Goal: Task Accomplishment & Management: Manage account settings

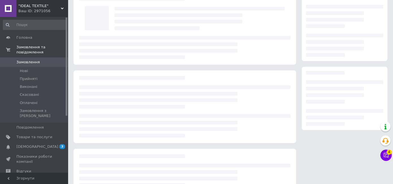
scroll to position [31, 0]
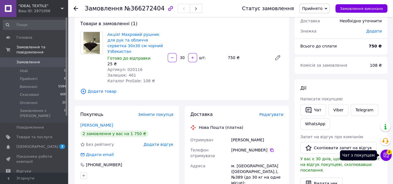
click at [388, 157] on icon at bounding box center [385, 155] width 5 height 5
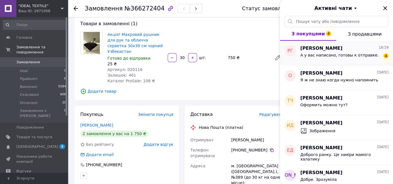
click at [309, 58] on div "А у вас написано, готовы к отправке." at bounding box center [339, 57] width 78 height 8
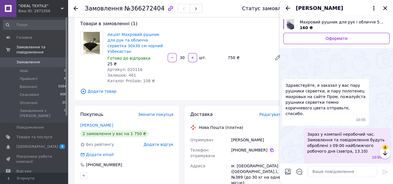
scroll to position [435, 0]
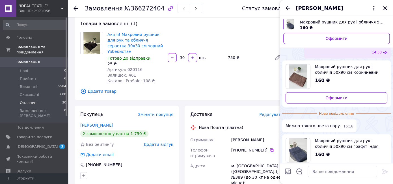
click at [33, 100] on span "Оплачені" at bounding box center [29, 102] width 18 height 5
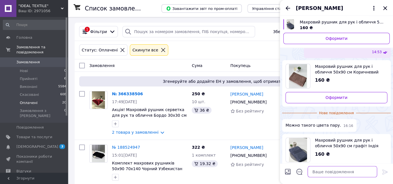
click at [323, 171] on textarea at bounding box center [341, 171] width 69 height 11
type textarea "Завтра точно предивимся."
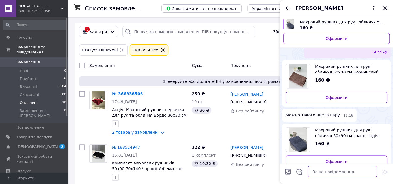
scroll to position [397, 0]
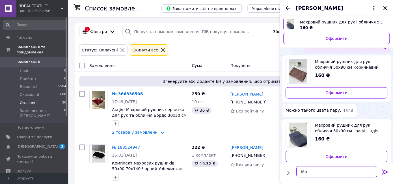
type textarea "М"
type textarea "Якщо не буде можна замінити колір чи на інший рушник"
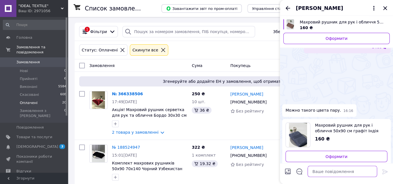
scroll to position [423, 0]
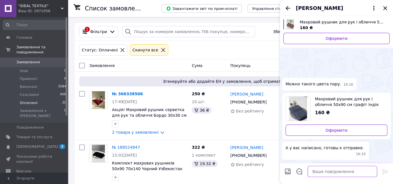
type textarea "?"
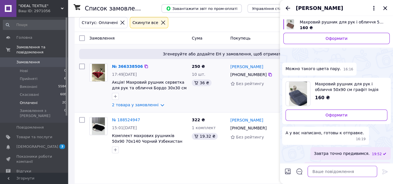
scroll to position [0, 0]
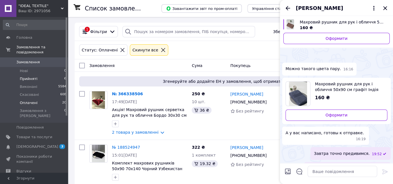
click at [24, 76] on span "Прийняті" at bounding box center [29, 78] width 18 height 5
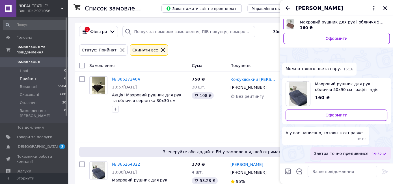
click at [21, 76] on span "Прийняті" at bounding box center [29, 78] width 18 height 5
click at [27, 76] on span "Прийняті" at bounding box center [29, 78] width 18 height 5
click at [25, 84] on span "Виконані" at bounding box center [29, 86] width 18 height 5
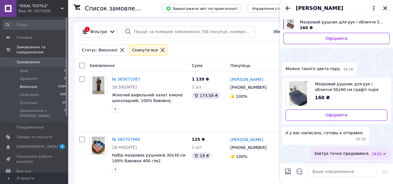
click at [28, 76] on span "Прийняті" at bounding box center [29, 78] width 18 height 5
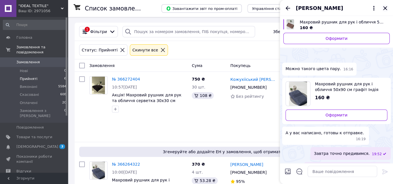
click at [386, 8] on icon "Закрити" at bounding box center [384, 8] width 7 height 7
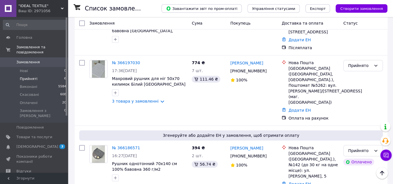
scroll to position [229, 0]
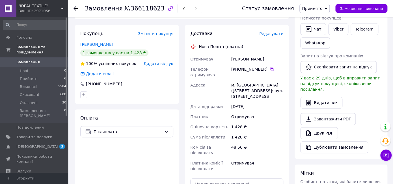
scroll to position [125, 0]
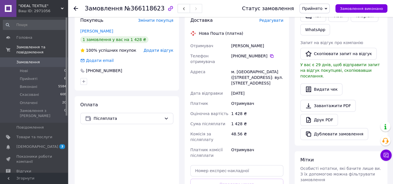
drag, startPoint x: 234, startPoint y: 40, endPoint x: 272, endPoint y: 41, distance: 38.2
click at [272, 41] on div "[PERSON_NAME]" at bounding box center [257, 46] width 55 height 10
copy div "[PERSON_NAME]"
click at [269, 54] on icon at bounding box center [271, 56] width 5 height 5
drag, startPoint x: 232, startPoint y: 63, endPoint x: 263, endPoint y: 71, distance: 32.3
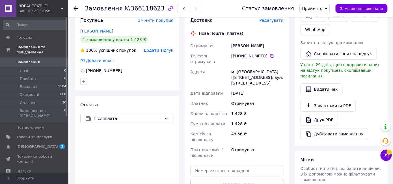
click at [263, 71] on div "м. [GEOGRAPHIC_DATA] ([STREET_ADDRESS]: вул. [STREET_ADDRESS]" at bounding box center [257, 77] width 55 height 21
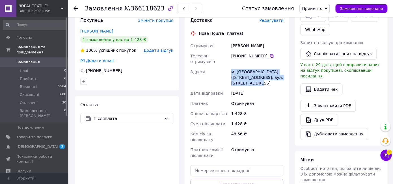
drag, startPoint x: 234, startPoint y: 59, endPoint x: 269, endPoint y: 73, distance: 37.6
click at [269, 73] on div "м. [GEOGRAPHIC_DATA] ([STREET_ADDRESS]: вул. [STREET_ADDRESS]" at bounding box center [257, 77] width 55 height 21
copy div "м. [GEOGRAPHIC_DATA] ([STREET_ADDRESS]: вул. [STREET_ADDRESS]"
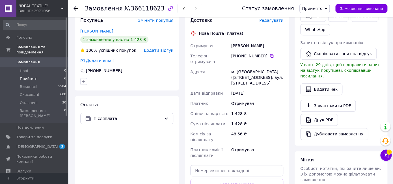
click at [25, 76] on span "Прийняті" at bounding box center [29, 78] width 18 height 5
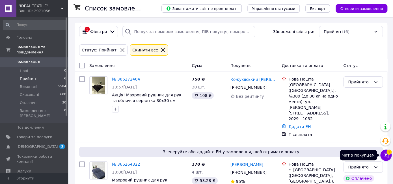
click at [386, 156] on icon at bounding box center [386, 155] width 6 height 6
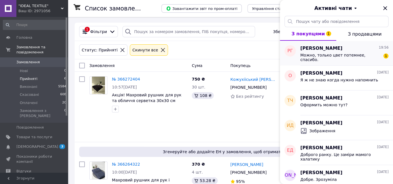
click at [331, 51] on span "[PERSON_NAME]" at bounding box center [321, 48] width 42 height 6
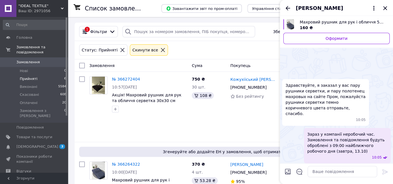
scroll to position [512, 0]
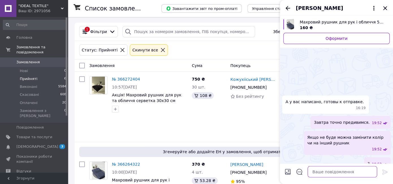
click at [322, 172] on textarea at bounding box center [341, 171] width 69 height 11
type textarea "Дякую Вам)"
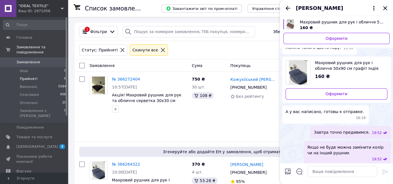
click at [386, 8] on icon "Закрити" at bounding box center [384, 8] width 7 height 7
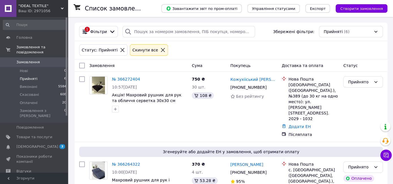
click at [29, 76] on span "Прийняті" at bounding box center [29, 78] width 18 height 5
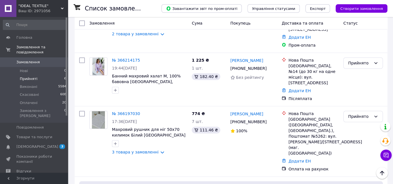
scroll to position [166, 0]
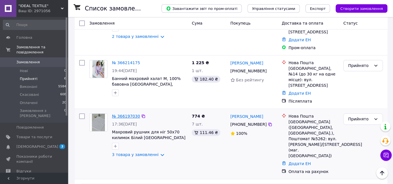
click at [125, 114] on link "№ 366197030" at bounding box center [126, 116] width 28 height 5
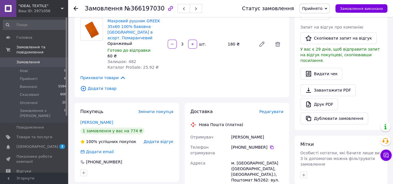
scroll to position [220, 0]
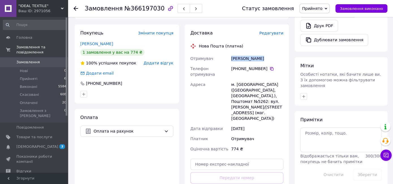
drag, startPoint x: 231, startPoint y: 59, endPoint x: 260, endPoint y: 59, distance: 28.5
click at [260, 59] on div "[PERSON_NAME]" at bounding box center [257, 58] width 55 height 10
copy div "[PERSON_NAME]"
click at [269, 69] on icon at bounding box center [271, 68] width 5 height 5
drag, startPoint x: 230, startPoint y: 79, endPoint x: 256, endPoint y: 79, distance: 25.4
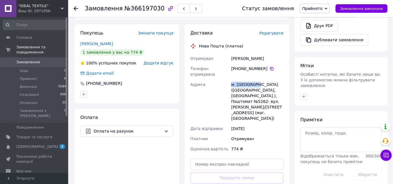
click at [256, 79] on div "м. [GEOGRAPHIC_DATA] ([GEOGRAPHIC_DATA], [GEOGRAPHIC_DATA].), Поштомат №5262: в…" at bounding box center [257, 101] width 55 height 44
copy div "м. [GEOGRAPHIC_DATA]"
drag, startPoint x: 232, startPoint y: 90, endPoint x: 264, endPoint y: 89, distance: 32.8
click at [264, 89] on div "м. [GEOGRAPHIC_DATA] ([GEOGRAPHIC_DATA], [GEOGRAPHIC_DATA].), Поштомат №5262: в…" at bounding box center [257, 101] width 55 height 44
copy div "Поштомат №5262:"
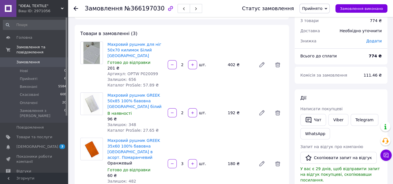
scroll to position [31, 0]
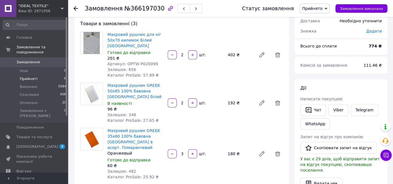
click at [26, 76] on span "Прийняті" at bounding box center [29, 78] width 18 height 5
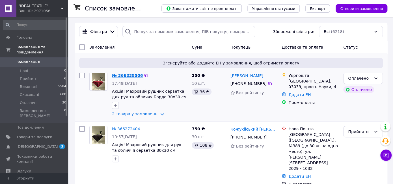
click at [134, 75] on link "№ 366338506" at bounding box center [127, 75] width 31 height 5
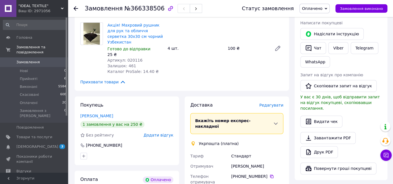
scroll to position [125, 0]
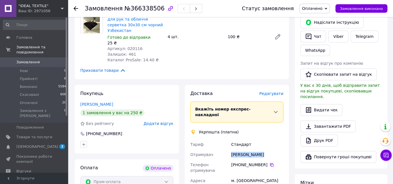
drag, startPoint x: 230, startPoint y: 138, endPoint x: 263, endPoint y: 136, distance: 33.2
click at [263, 149] on div "[PERSON_NAME]" at bounding box center [257, 154] width 55 height 10
copy div "[PERSON_NAME]"
click at [270, 163] on icon at bounding box center [271, 164] width 3 height 3
drag, startPoint x: 238, startPoint y: 160, endPoint x: 244, endPoint y: 163, distance: 6.3
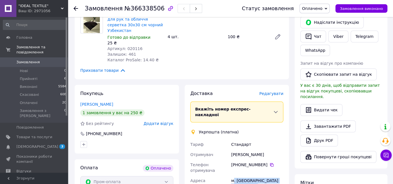
click at [244, 175] on div "м. [GEOGRAPHIC_DATA] ([GEOGRAPHIC_DATA].), 03039, просп. Науки, 4" at bounding box center [257, 185] width 55 height 21
click at [229, 175] on div "Адреса" at bounding box center [209, 185] width 41 height 21
drag, startPoint x: 229, startPoint y: 157, endPoint x: 277, endPoint y: 168, distance: 48.9
click at [277, 168] on div "[PERSON_NAME] Отримувач [PERSON_NAME] Телефон отримувача [PHONE_NUMBER]   Адрес…" at bounding box center [236, 178] width 95 height 78
copy div "Адреса [PERSON_NAME]. [GEOGRAPHIC_DATA] ([GEOGRAPHIC_DATA].), 03039, просп. Нау…"
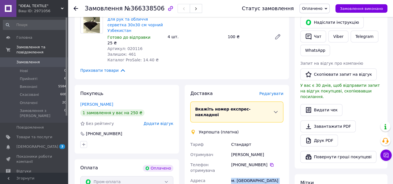
scroll to position [31, 0]
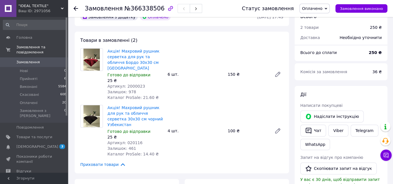
click at [322, 8] on span "Оплачено" at bounding box center [312, 8] width 20 height 5
click at [317, 19] on li "Прийнято" at bounding box center [314, 20] width 30 height 8
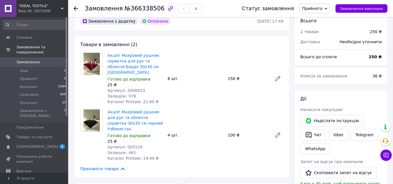
scroll to position [0, 0]
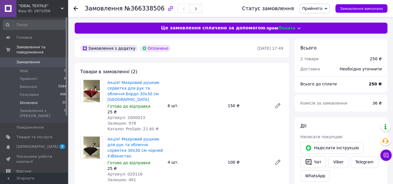
click at [27, 100] on span "Оплачені" at bounding box center [29, 102] width 18 height 5
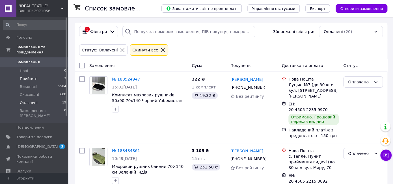
click at [34, 76] on span "Прийняті" at bounding box center [29, 78] width 18 height 5
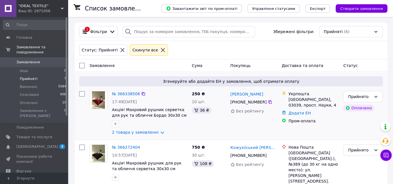
scroll to position [31, 0]
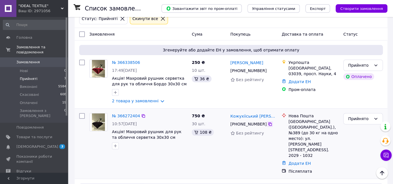
click at [268, 125] on icon at bounding box center [270, 124] width 5 height 5
